Goal: Check status

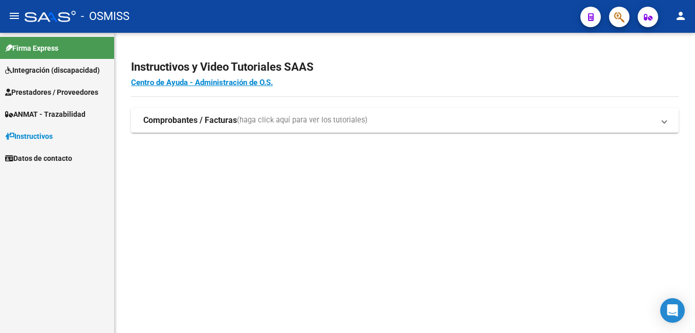
click at [69, 113] on span "ANMAT - Trazabilidad" at bounding box center [45, 114] width 80 height 11
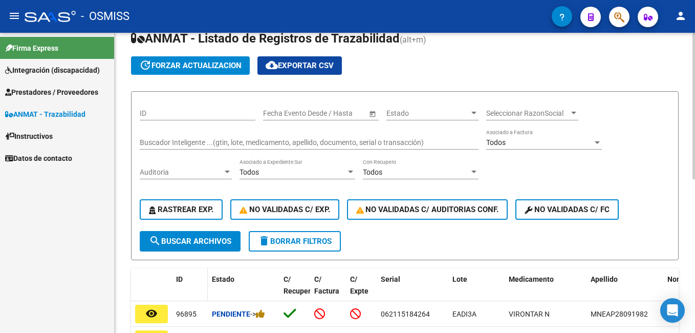
scroll to position [51, 0]
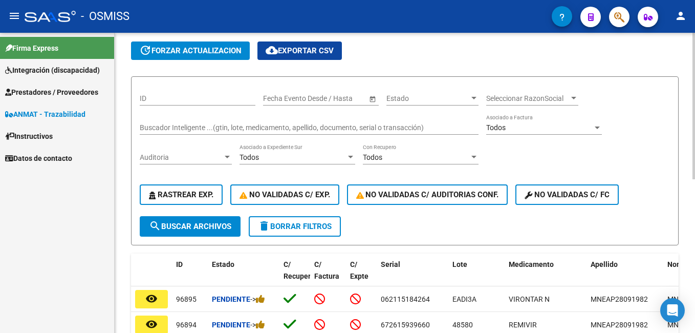
click at [158, 125] on input "Buscador Inteligente ...(gtin, lote, medicamento, apellido, documento, serial o…" at bounding box center [309, 127] width 339 height 9
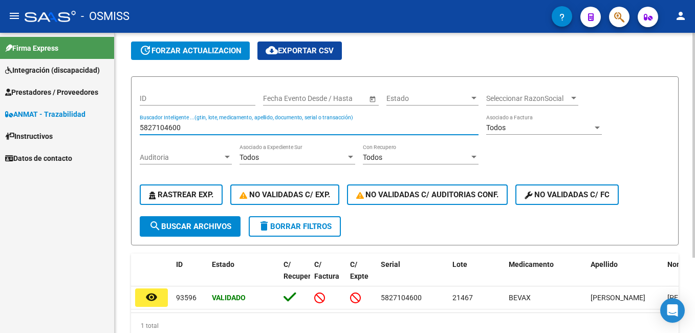
scroll to position [100, 0]
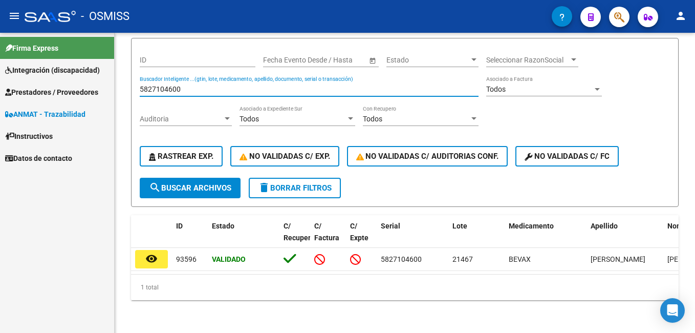
drag, startPoint x: 182, startPoint y: 75, endPoint x: -2, endPoint y: 71, distance: 184.3
click at [0, 71] on html "menu - OSMISS person Firma Express Integración (discapacidad) Legajos Prestador…" at bounding box center [347, 166] width 695 height 333
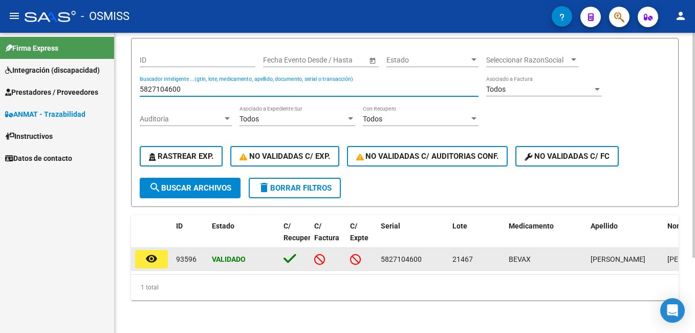
type input "5827104600"
click at [149, 252] on mat-icon "remove_red_eye" at bounding box center [151, 258] width 12 height 12
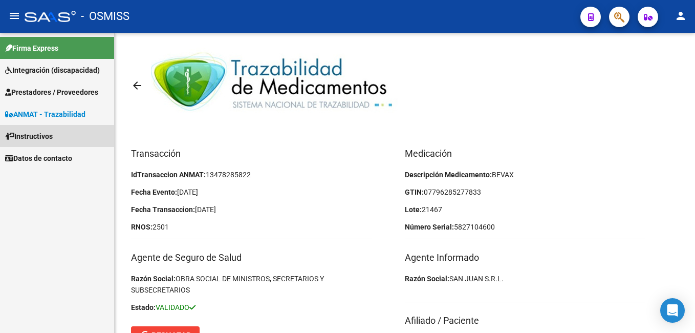
click at [40, 133] on span "Instructivos" at bounding box center [29, 136] width 48 height 11
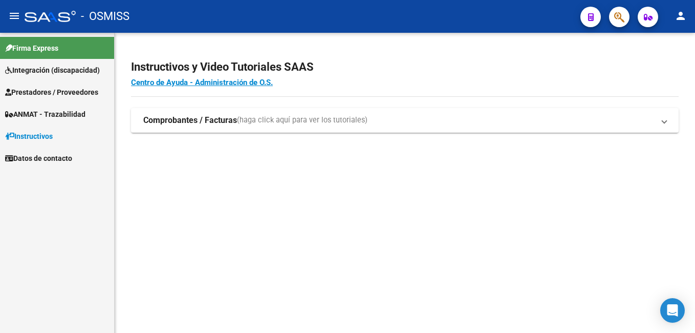
click at [71, 111] on span "ANMAT - Trazabilidad" at bounding box center [45, 114] width 80 height 11
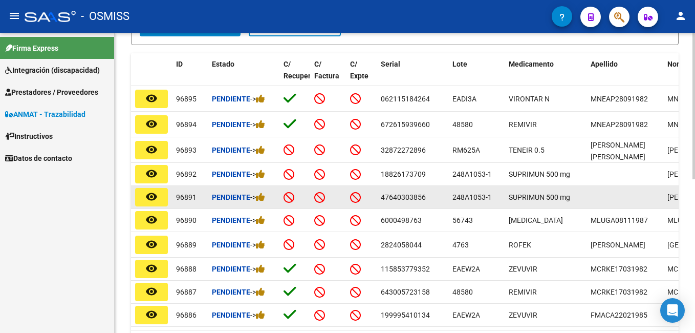
scroll to position [256, 0]
